Goal: Task Accomplishment & Management: Use online tool/utility

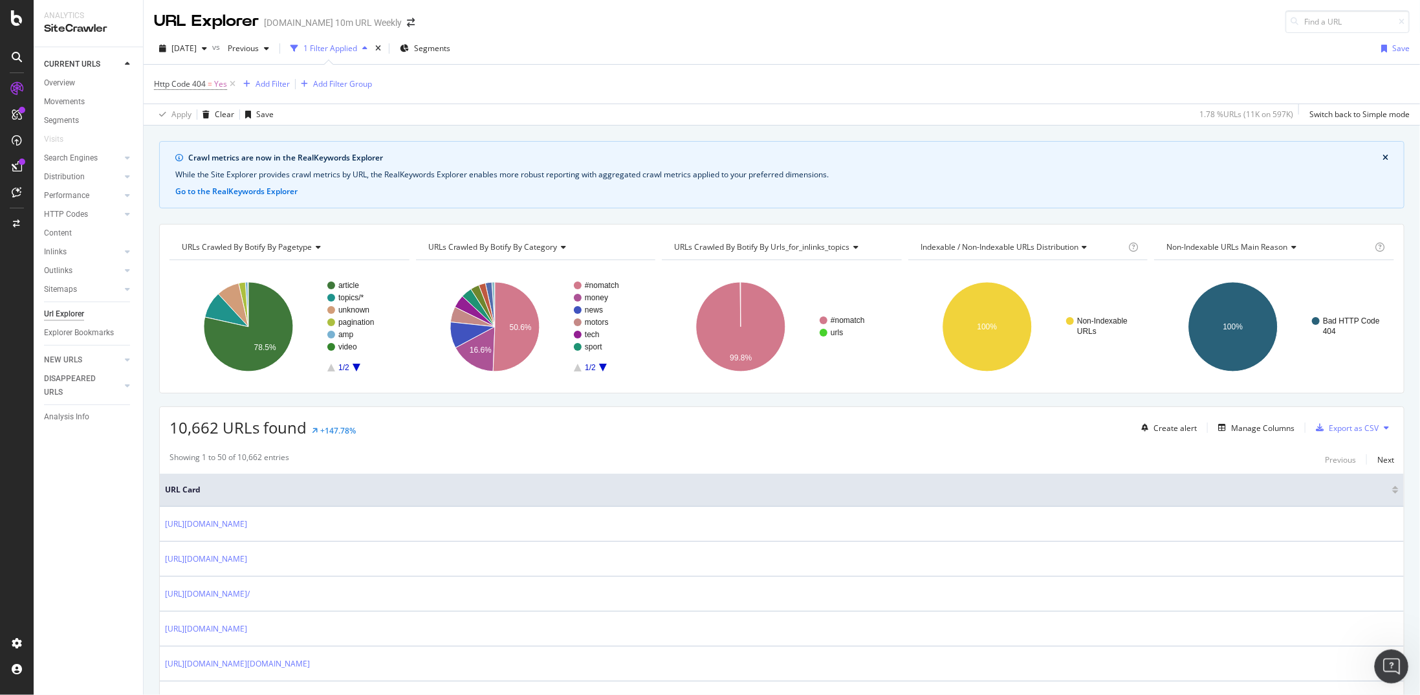
drag, startPoint x: 1386, startPoint y: 667, endPoint x: 2718, endPoint y: 1343, distance: 1493.6
click at [1385, 668] on icon "Open Intercom Messenger" at bounding box center [1389, 664] width 21 height 21
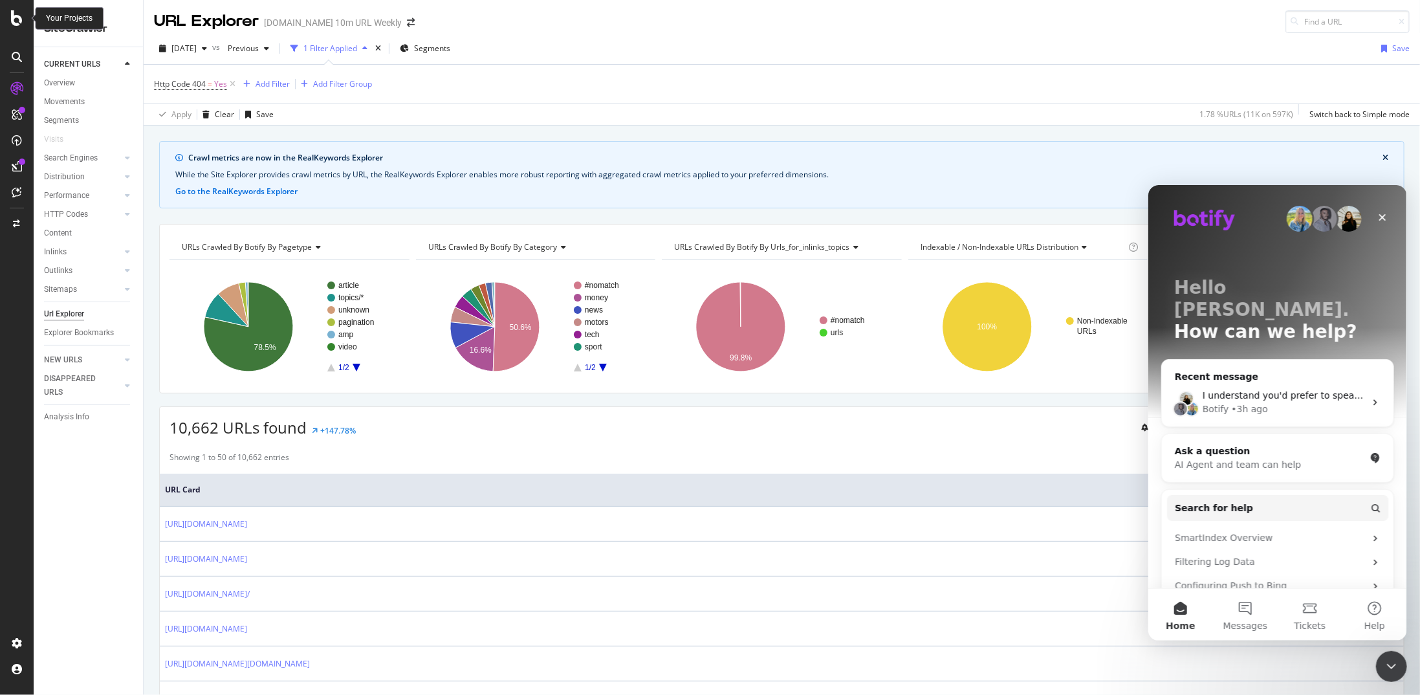
click at [8, 15] on div at bounding box center [16, 18] width 31 height 16
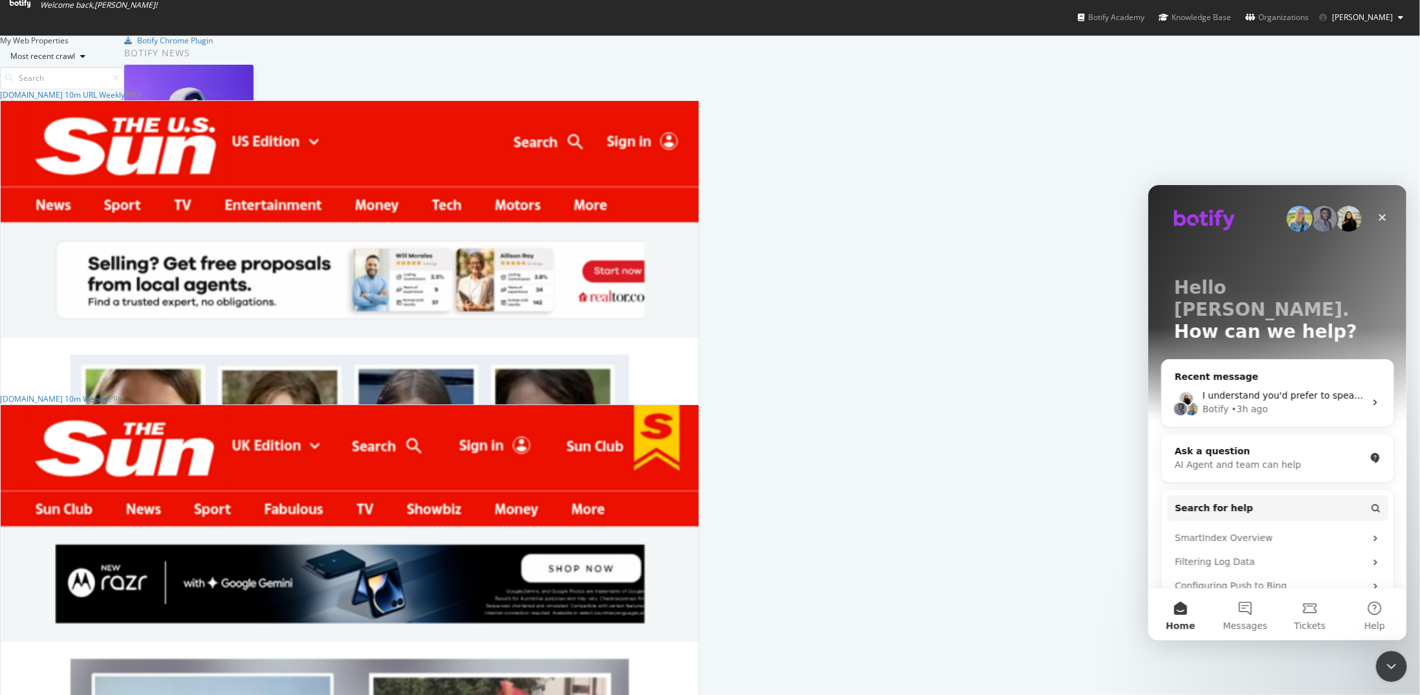
scroll to position [685, 1401]
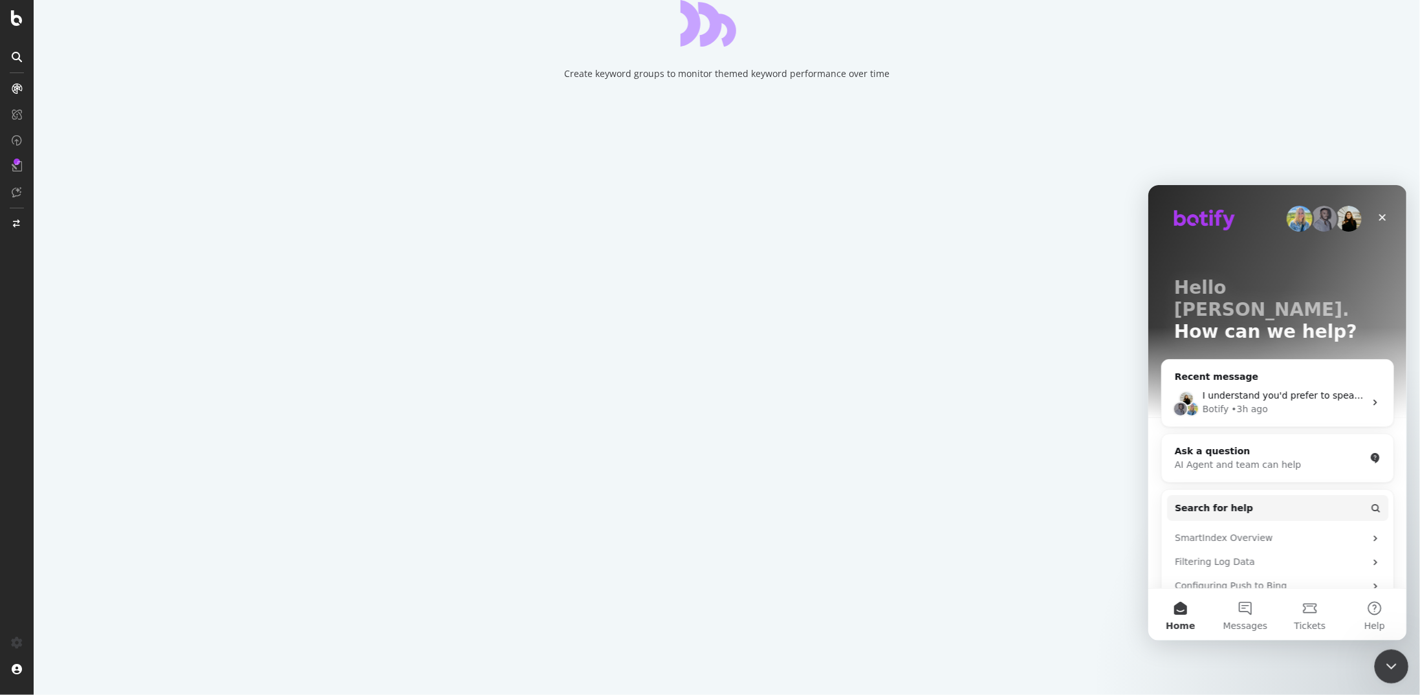
click at [1387, 661] on icon "Close Intercom Messenger" at bounding box center [1390, 665] width 16 height 16
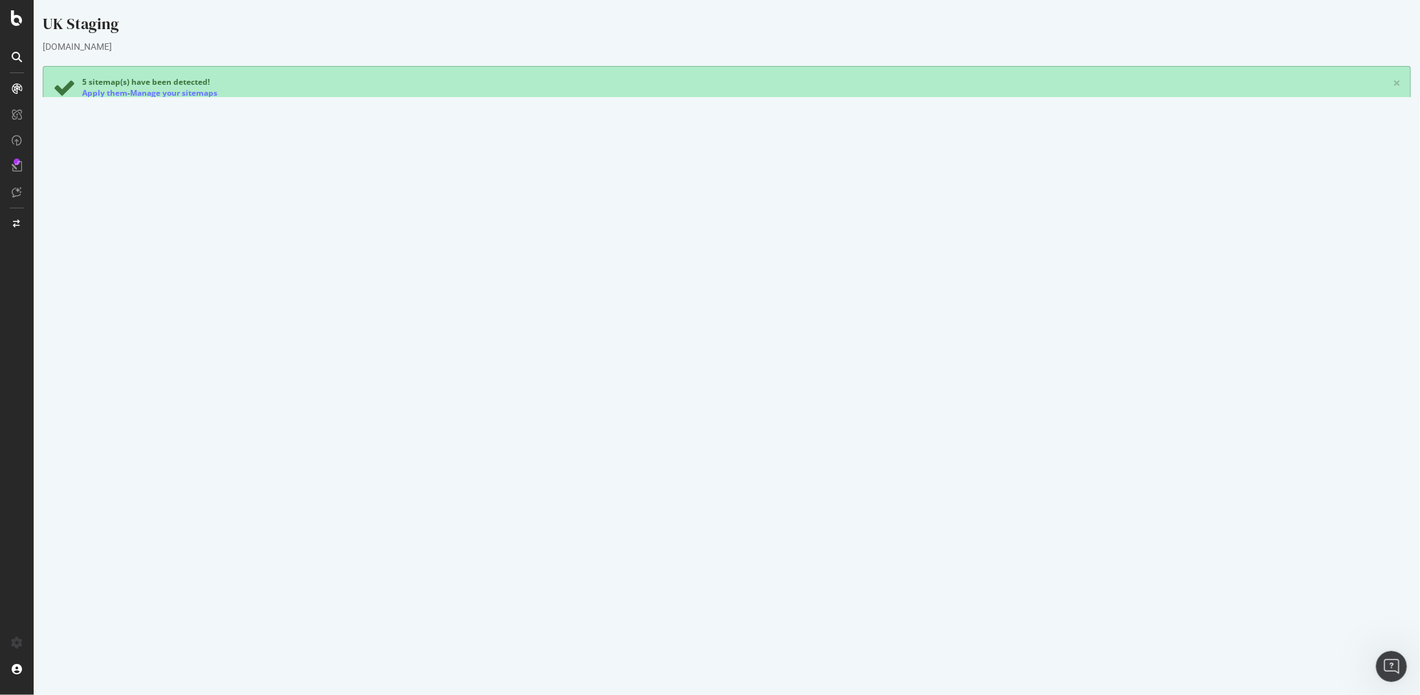
click at [719, 389] on button "Yes! Start Now" at bounding box center [710, 392] width 80 height 21
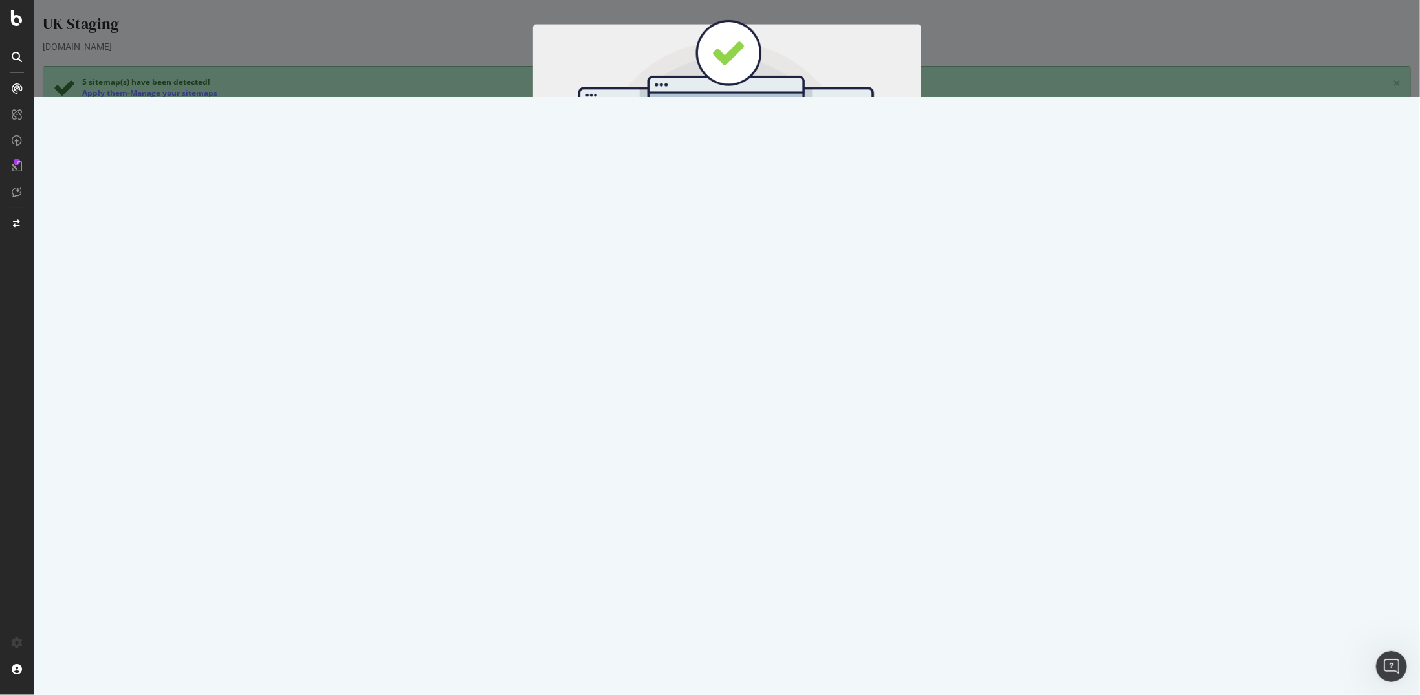
click at [747, 230] on div "Cancel Start Now" at bounding box center [726, 221] width 388 height 48
click at [763, 204] on button "Start Now" at bounding box center [749, 215] width 57 height 22
